Goal: Information Seeking & Learning: Learn about a topic

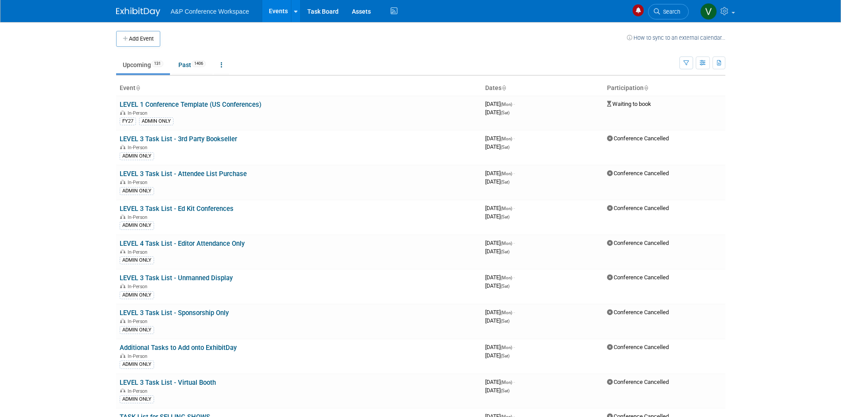
click at [672, 4] on li "Search" at bounding box center [668, 11] width 41 height 22
click at [668, 11] on span "Search" at bounding box center [670, 11] width 20 height 7
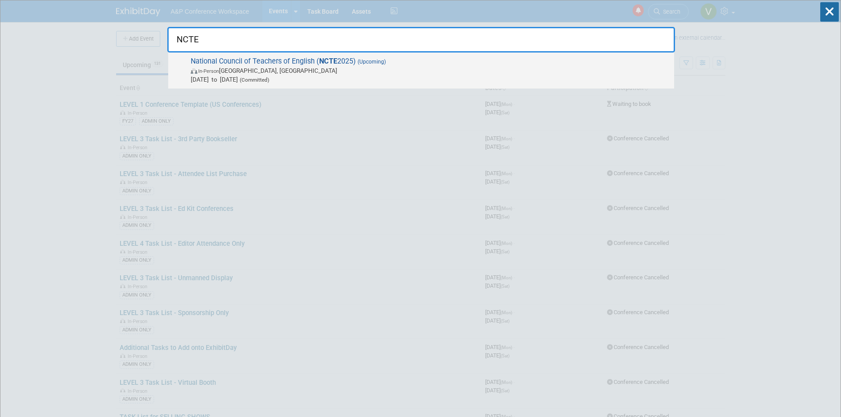
type input "NCTE"
click at [250, 60] on span "National Council of Teachers of English ( NCTE 2025) (Upcoming) In-Person Denve…" at bounding box center [428, 70] width 481 height 27
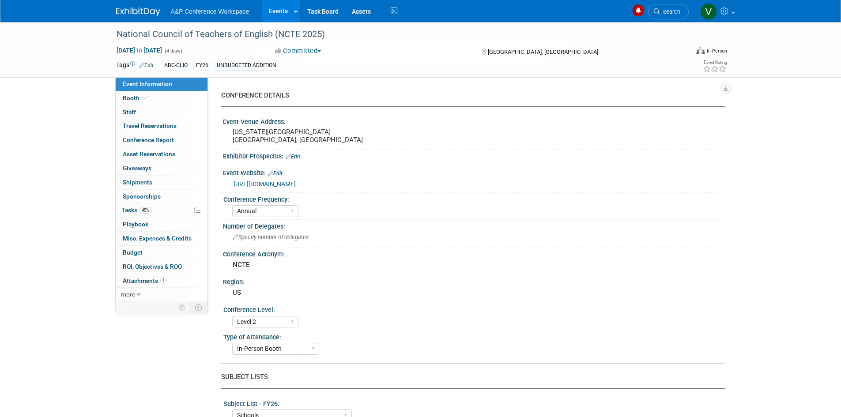
select select "Annual"
select select "Level 2"
select select "In-Person Booth"
select select "Schools"
select select "Bloomsbury Digital Resources"
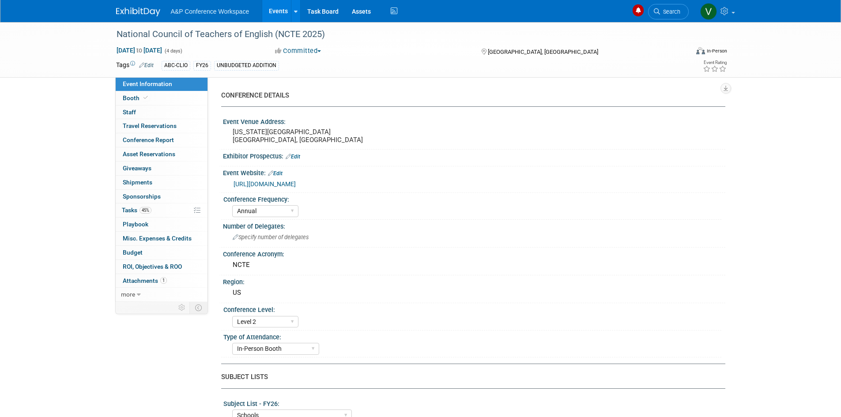
select select "[PERSON_NAME]"
select select "Brand/Subject Presence​"
click at [127, 210] on span "Tasks 45%" at bounding box center [137, 209] width 30 height 7
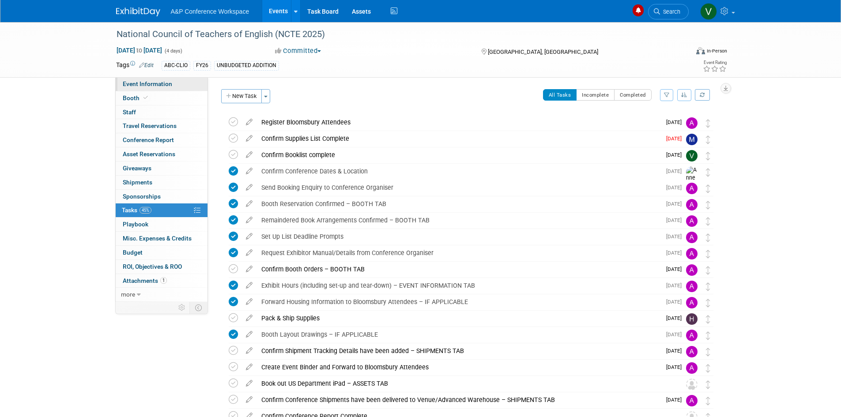
click at [137, 83] on span "Event Information" at bounding box center [147, 83] width 49 height 7
select select "Annual"
select select "Level 2"
select select "In-Person Booth"
select select "Schools"
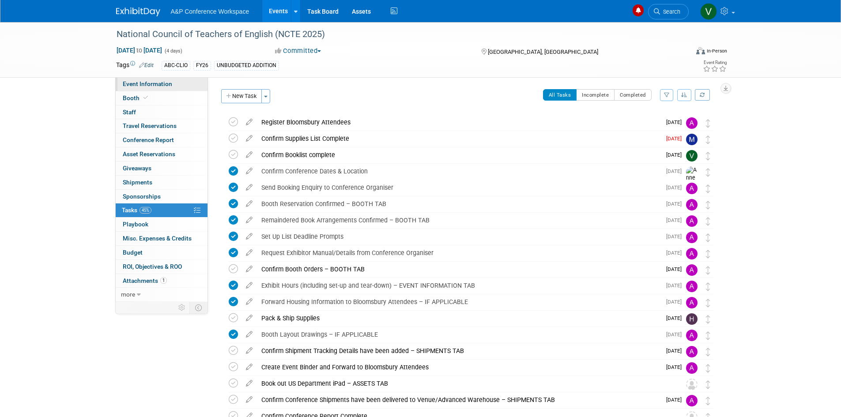
select select "Bloomsbury Digital Resources"
select select "[PERSON_NAME]"
select select "Brand/Subject Presence​"
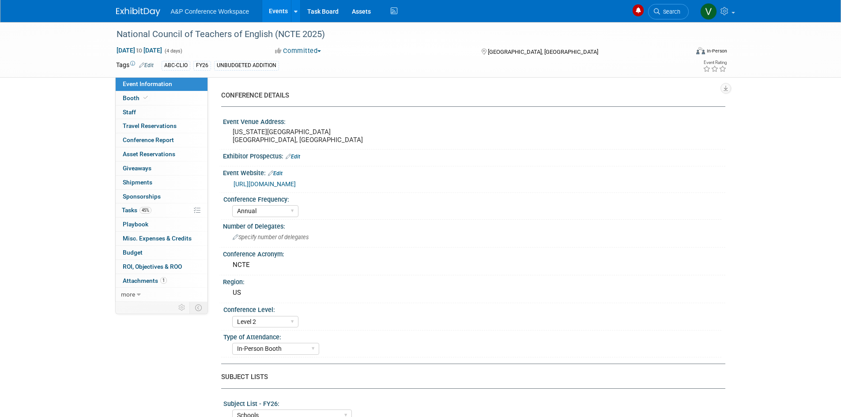
click at [296, 182] on link "[URL][DOMAIN_NAME]" at bounding box center [264, 183] width 62 height 7
